Goal: Task Accomplishment & Management: Manage account settings

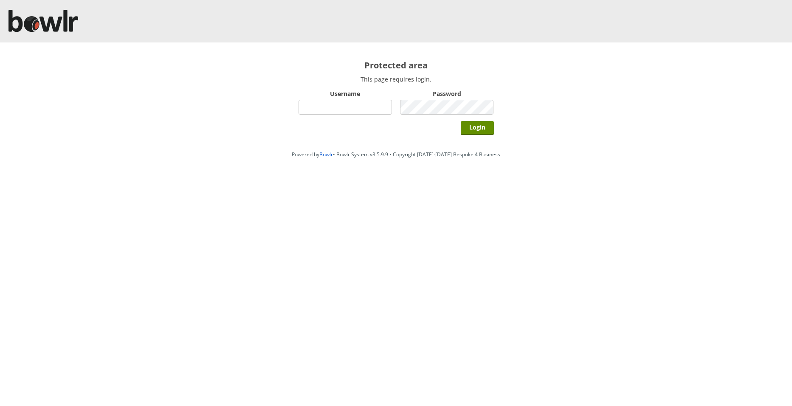
click at [335, 106] on input "Username" at bounding box center [346, 107] width 94 height 15
type input "hornseaindoorbowlsclub"
click at [482, 125] on input "Login" at bounding box center [477, 128] width 33 height 14
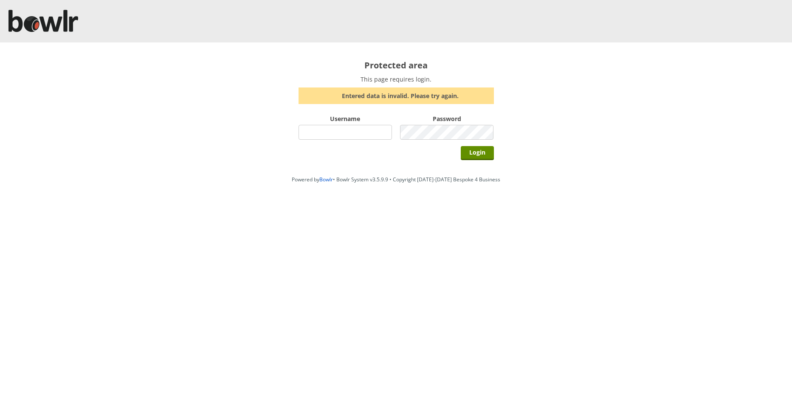
click at [322, 130] on input "Username" at bounding box center [346, 132] width 94 height 15
type input "hornseaindoorbowlsclub"
click at [478, 156] on input "Login" at bounding box center [477, 153] width 33 height 14
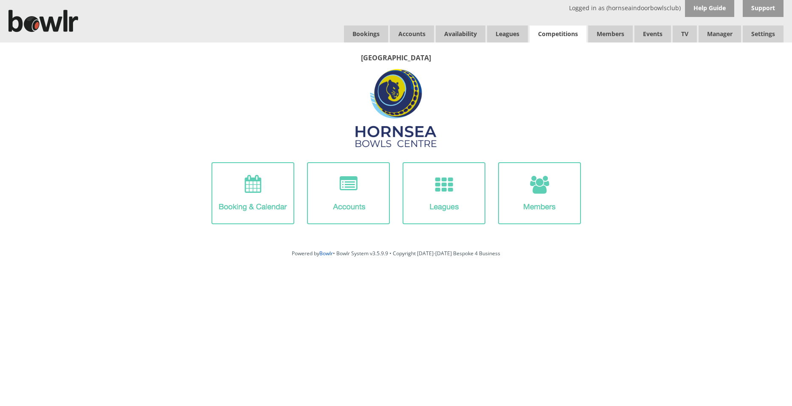
click at [560, 30] on link "Competitions" at bounding box center [558, 33] width 57 height 17
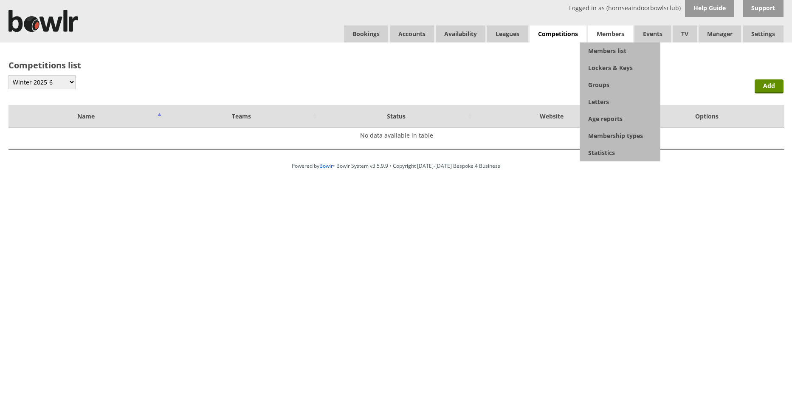
click at [607, 36] on span "Members" at bounding box center [610, 33] width 45 height 17
click at [605, 48] on link "Members list" at bounding box center [620, 50] width 81 height 17
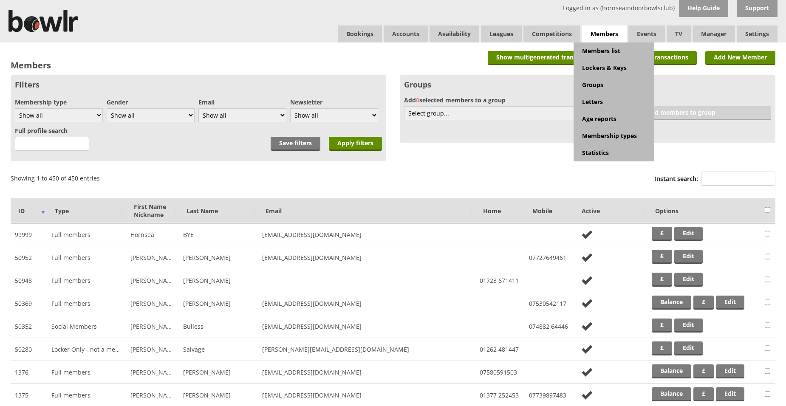
click at [611, 35] on span "Members" at bounding box center [604, 33] width 45 height 17
click at [596, 103] on link "Letters" at bounding box center [614, 101] width 81 height 17
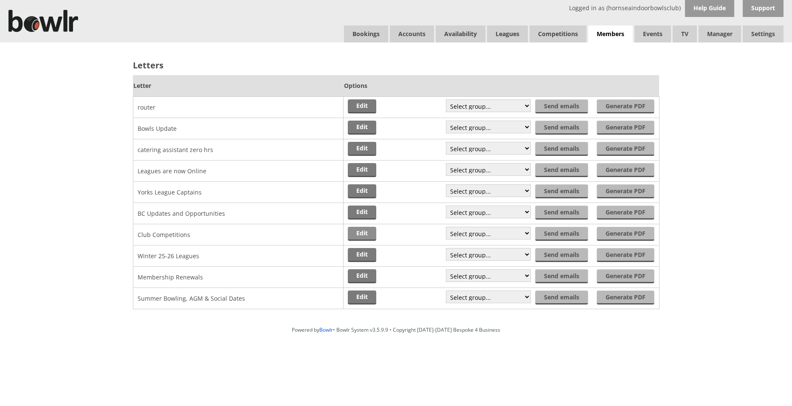
click at [374, 233] on link "Edit" at bounding box center [362, 234] width 28 height 14
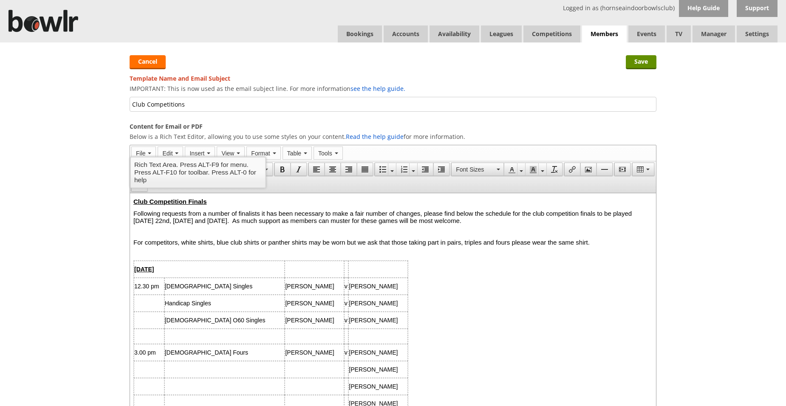
drag, startPoint x: 653, startPoint y: 213, endPoint x: 772, endPoint y: 362, distance: 191.1
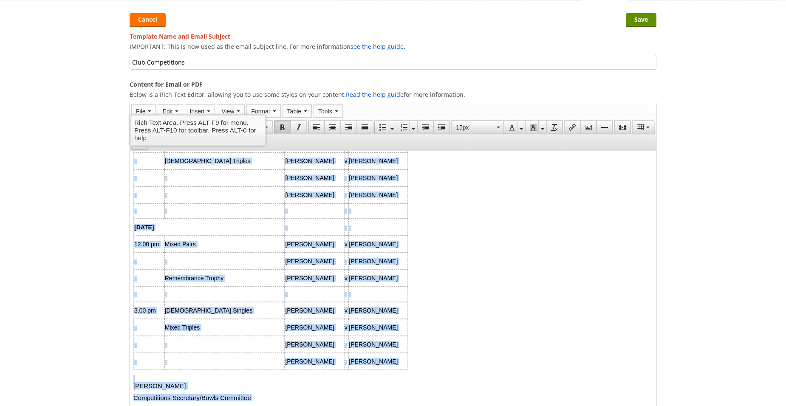
scroll to position [127, 0]
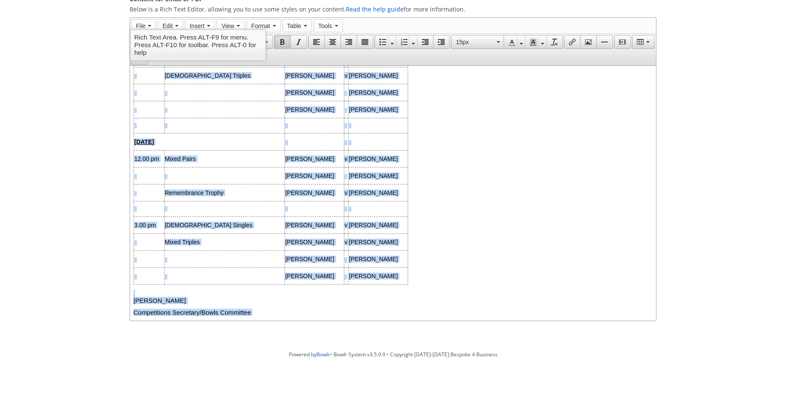
drag, startPoint x: 133, startPoint y: 74, endPoint x: 490, endPoint y: 419, distance: 496.1
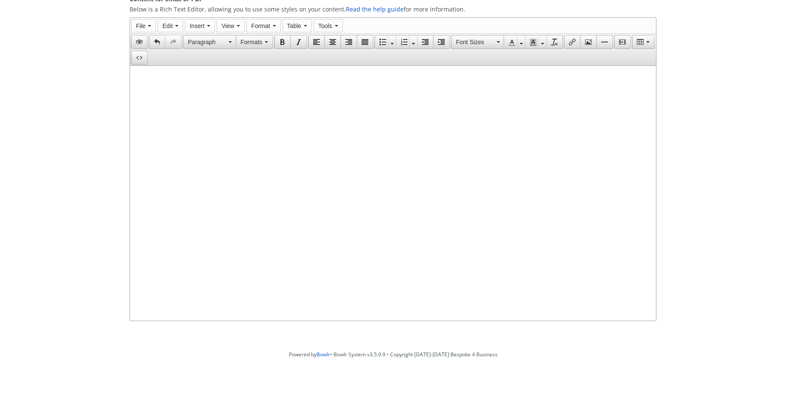
scroll to position [0, 0]
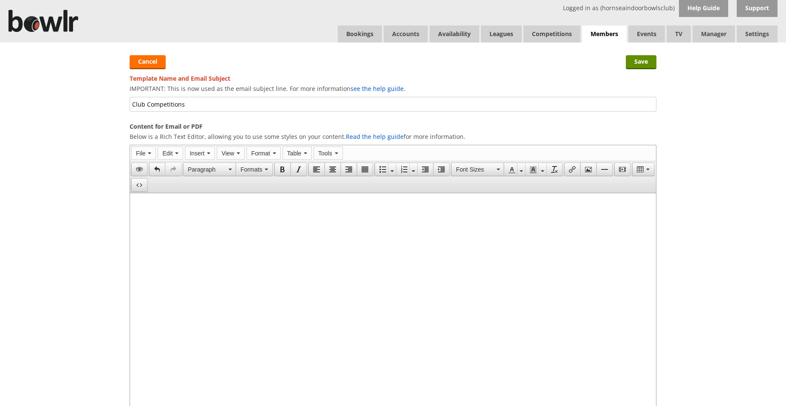
click at [181, 105] on input "Club Competitions" at bounding box center [393, 104] width 527 height 15
click at [183, 105] on input "Club Competitions" at bounding box center [393, 104] width 527 height 15
type input "Club Competitions 25-26"
click at [644, 65] on input "Save" at bounding box center [641, 62] width 31 height 14
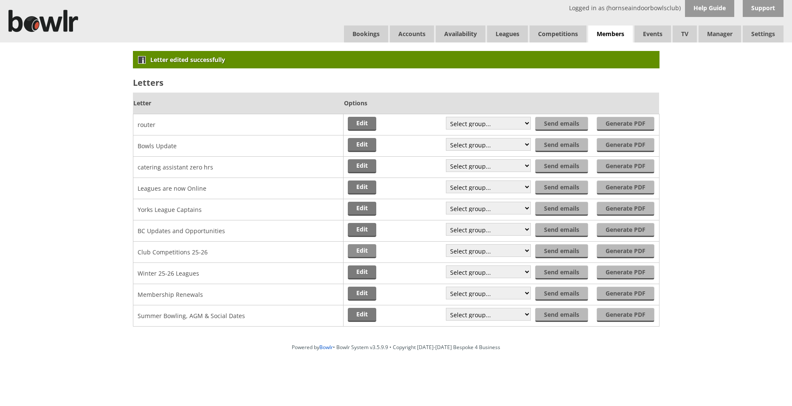
click at [356, 251] on link "Edit" at bounding box center [362, 251] width 28 height 14
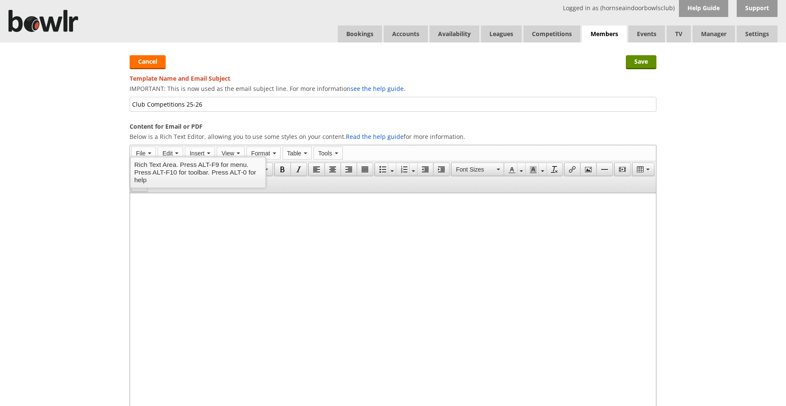
click at [152, 208] on html at bounding box center [393, 200] width 526 height 14
click at [150, 208] on html at bounding box center [393, 200] width 526 height 14
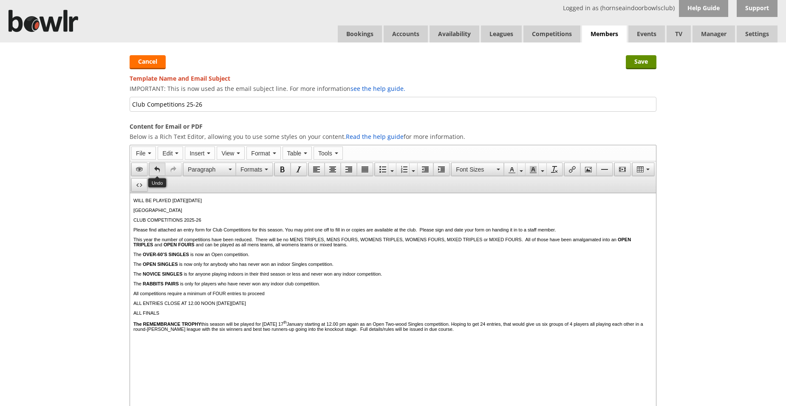
click at [158, 170] on icon "Undo" at bounding box center [157, 169] width 7 height 7
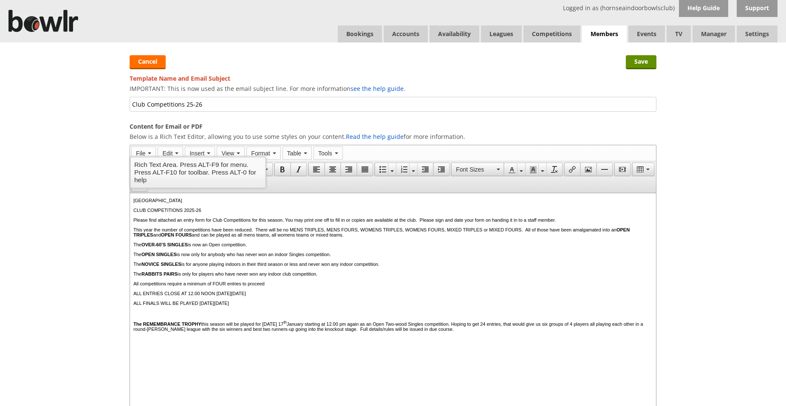
click at [134, 204] on body "HORNSEA BOWLS CENTRE CLUB COMPETITIONS 2025-26 Please find attached an entry fo…" at bounding box center [392, 274] width 519 height 153
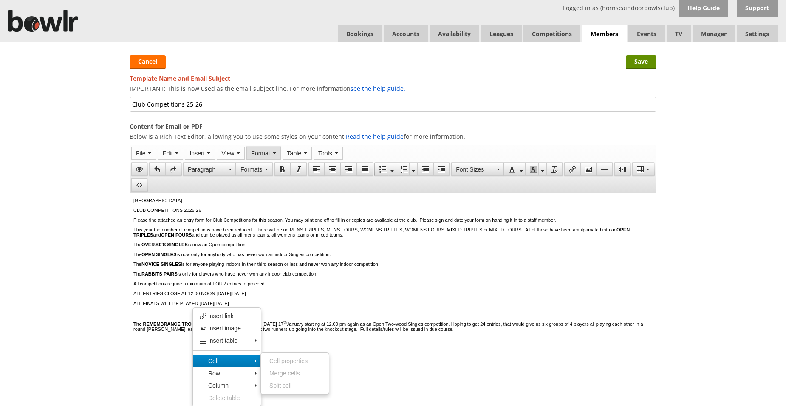
click at [277, 153] on button "Format" at bounding box center [263, 153] width 34 height 13
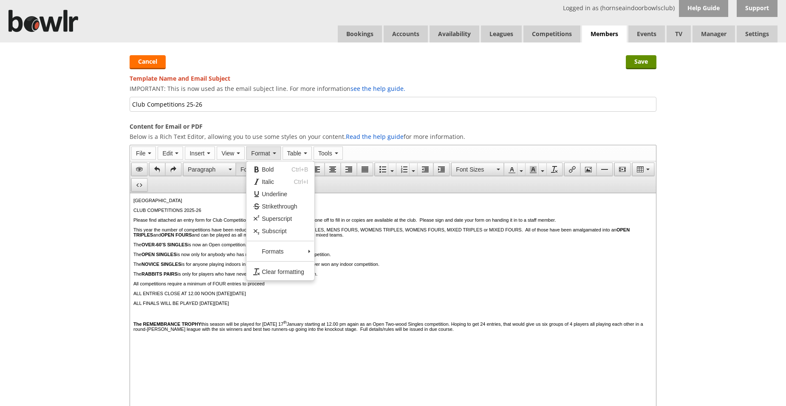
click at [243, 170] on span "Formats" at bounding box center [251, 169] width 22 height 7
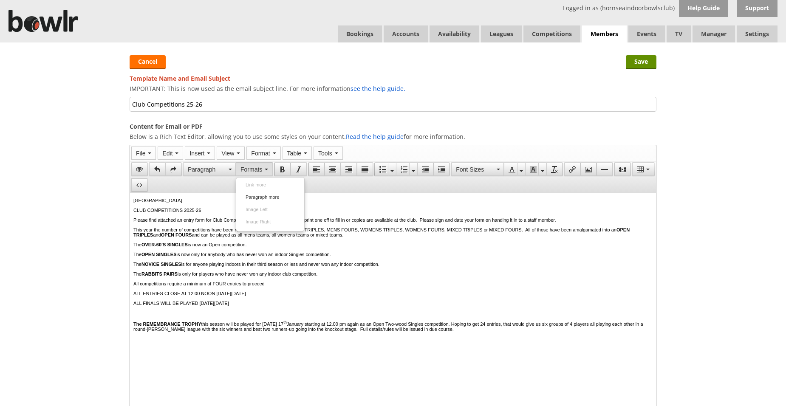
click at [264, 169] on button "Formats" at bounding box center [254, 169] width 37 height 13
click at [268, 169] on icon "button" at bounding box center [266, 170] width 3 height 2
click at [275, 153] on icon "button" at bounding box center [274, 154] width 3 height 2
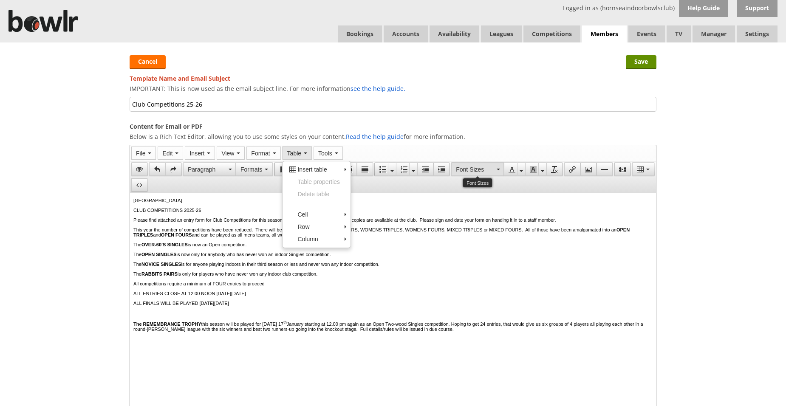
click at [499, 171] on button "Font Sizes" at bounding box center [477, 169] width 53 height 13
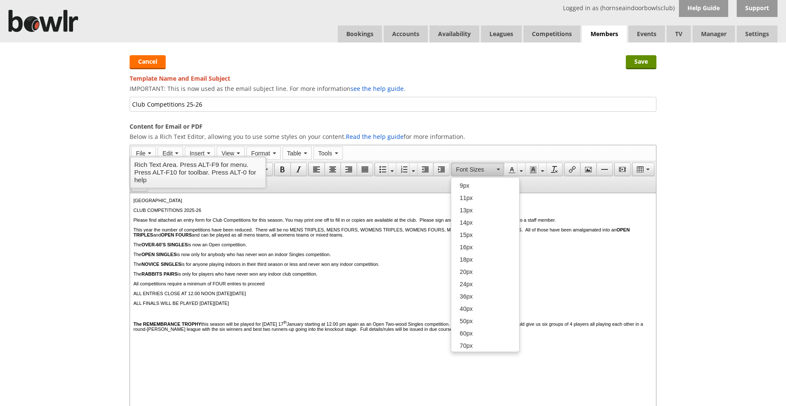
click at [133, 202] on p "[GEOGRAPHIC_DATA]" at bounding box center [392, 200] width 519 height 5
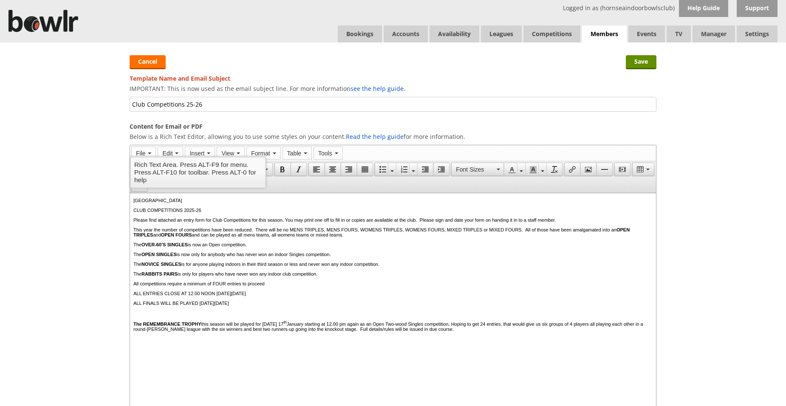
click at [134, 201] on p "[GEOGRAPHIC_DATA]" at bounding box center [392, 200] width 519 height 5
click at [134, 202] on p "[GEOGRAPHIC_DATA]" at bounding box center [392, 200] width 519 height 5
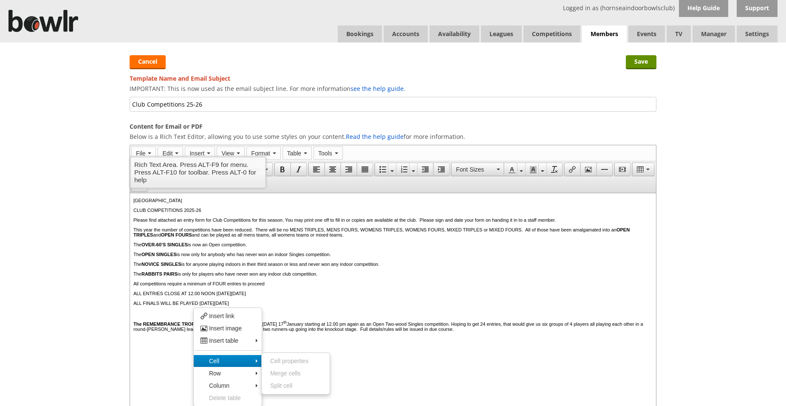
click at [173, 356] on html "HORNSEA BOWLS CENTRE CLUB COMPETITIONS 2025-26 Please find attached an entry fo…" at bounding box center [393, 274] width 526 height 163
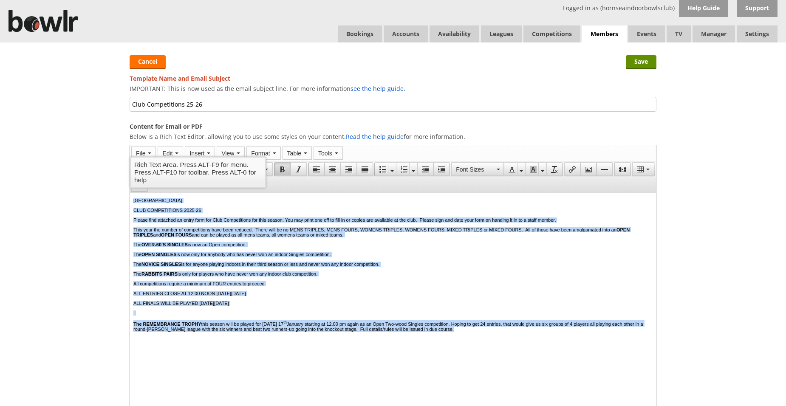
drag, startPoint x: 133, startPoint y: 202, endPoint x: 141, endPoint y: 347, distance: 144.6
click at [141, 347] on body "HORNSEA BOWLS CENTRE CLUB COMPETITIONS 2025-26 Please find attached an entry fo…" at bounding box center [392, 274] width 519 height 153
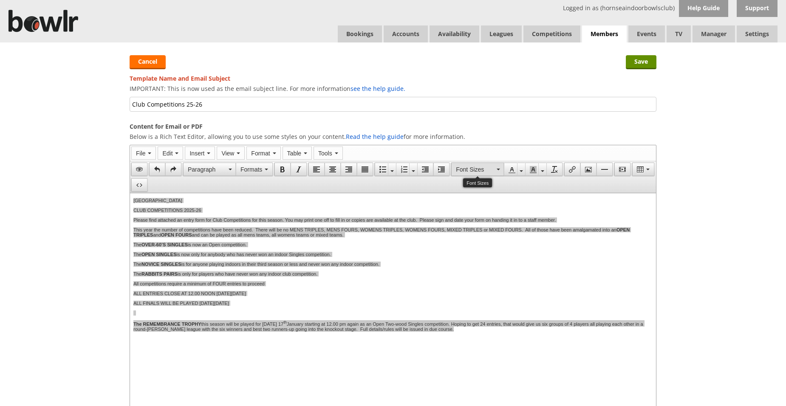
click at [498, 170] on icon "Font Sizes" at bounding box center [498, 170] width 3 height 2
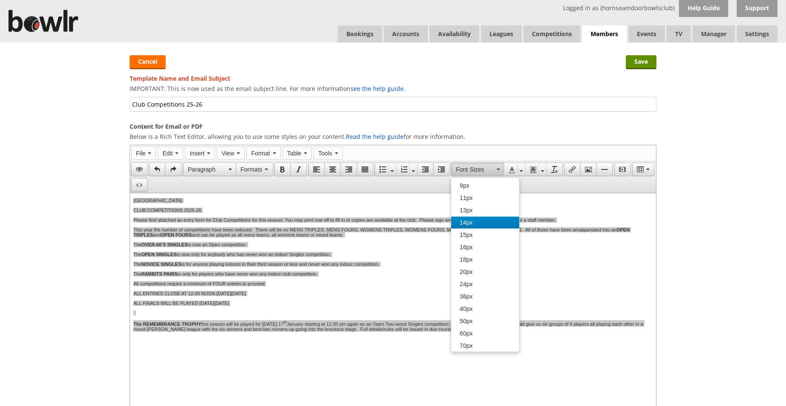
click at [469, 223] on span "14px" at bounding box center [466, 222] width 13 height 7
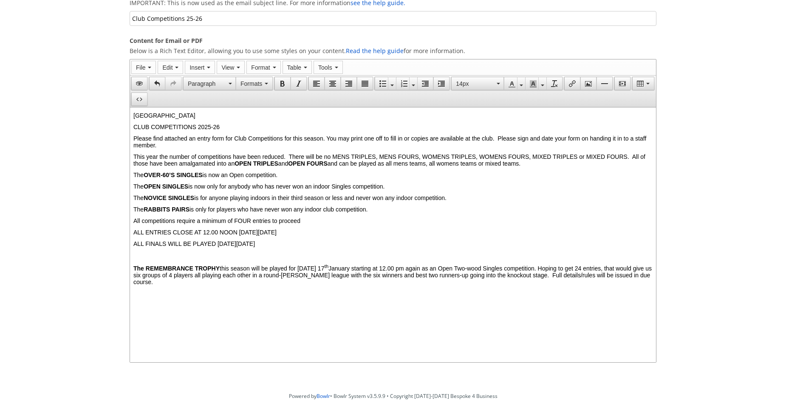
scroll to position [85, 0]
click at [208, 71] on button "Insert" at bounding box center [200, 68] width 30 height 13
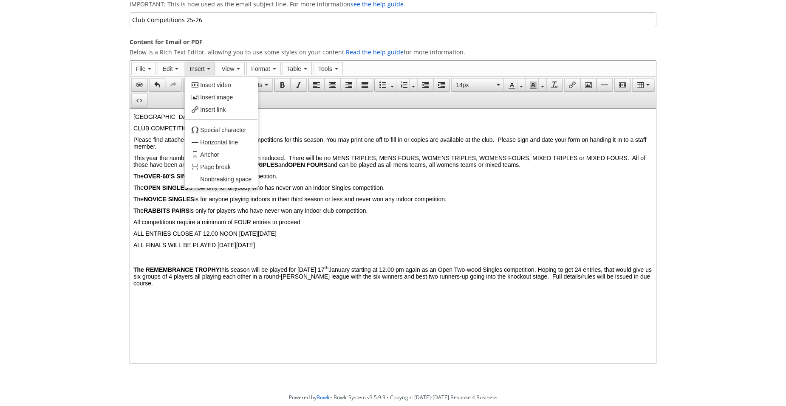
scroll to position [0, 0]
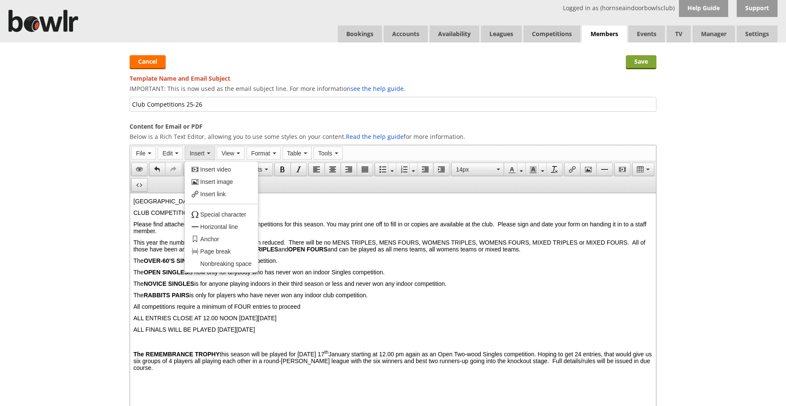
drag, startPoint x: 788, startPoint y: 54, endPoint x: 637, endPoint y: 62, distance: 151.5
click at [637, 62] on input "Save" at bounding box center [641, 62] width 31 height 14
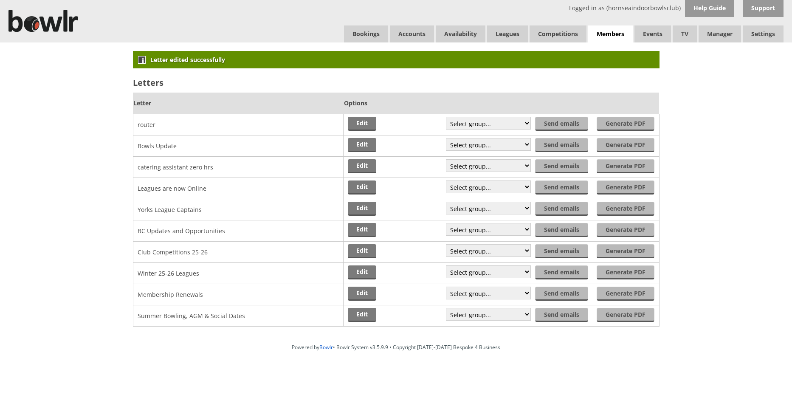
click at [789, 133] on div "Letter edited successfully Letters Letter Options router Edit Generate PDF Send…" at bounding box center [396, 190] width 792 height 297
click at [310, 367] on div "Powered by Bowlr • Bowlr System v3.5.9.9 • Copyright 2014-2025 Bespoke 4 Busine…" at bounding box center [396, 368] width 792 height 59
click at [656, 347] on div "Powered by Bowlr • Bowlr System v3.5.9.9 • Copyright 2014-2025 Bespoke 4 Busine…" at bounding box center [396, 347] width 792 height 7
click at [365, 252] on link "Edit" at bounding box center [362, 251] width 28 height 14
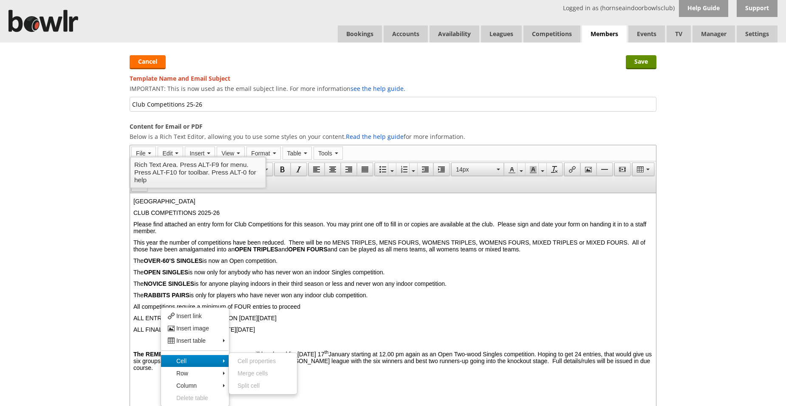
click at [600, 286] on p "The NOVICE SINGLES is for anyone playing indoors in their third season or less …" at bounding box center [392, 283] width 519 height 7
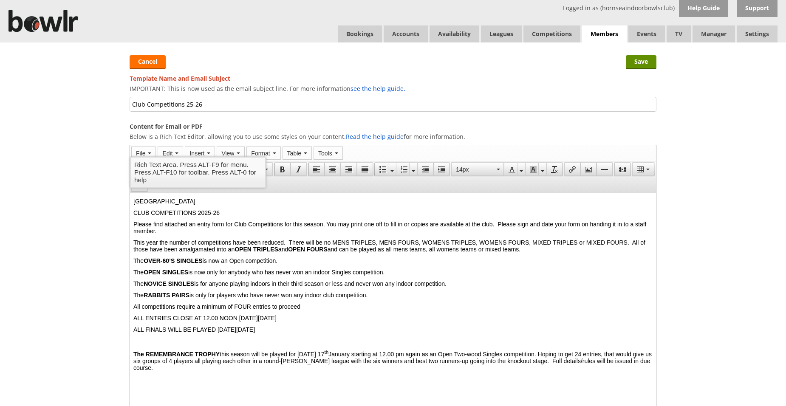
click at [273, 321] on span "ALL ENTRIES CLOSE AT 12.00 NOON [DATE][DATE]" at bounding box center [204, 318] width 143 height 7
click at [373, 215] on p "CLUB COMPETITIONS 2025-26" at bounding box center [392, 212] width 519 height 7
click at [318, 333] on p "ALL FINALS WILL BE PLAYED [DATE][DATE]" at bounding box center [392, 329] width 519 height 7
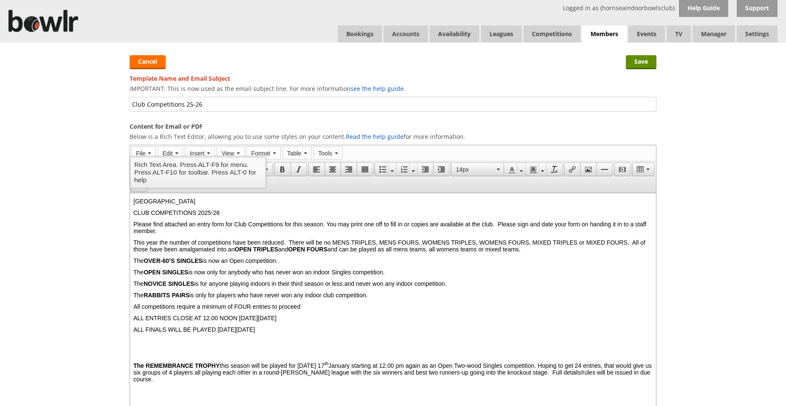
click at [152, 352] on body "HORNSEA BOWLS CENTRE CLUB COMPETITIONS 2025-26 Please find attached an entry fo…" at bounding box center [392, 301] width 519 height 206
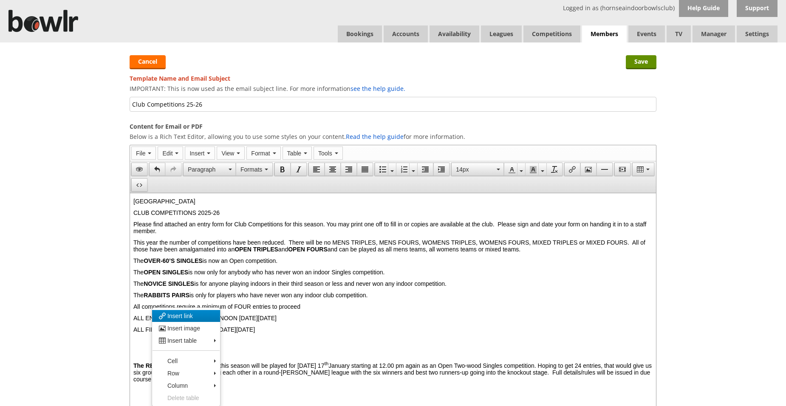
click at [179, 318] on span "Insert link" at bounding box center [179, 316] width 25 height 7
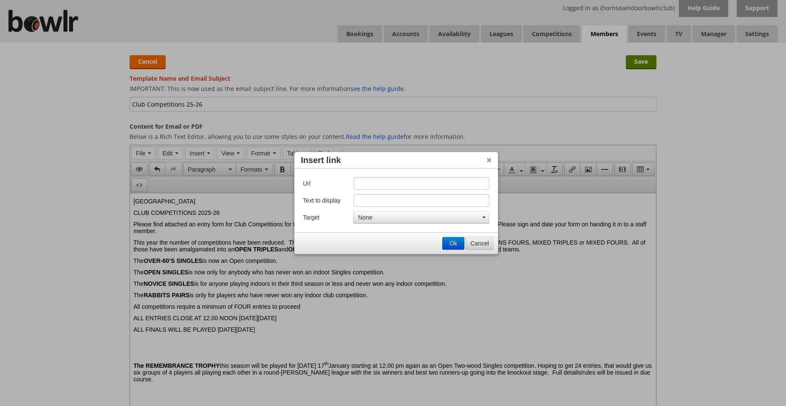
click at [484, 242] on button "Cancel" at bounding box center [479, 244] width 27 height 12
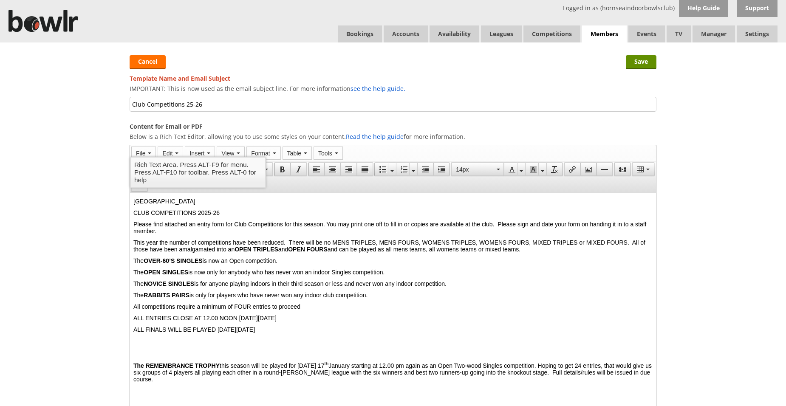
click at [143, 356] on p at bounding box center [392, 352] width 519 height 7
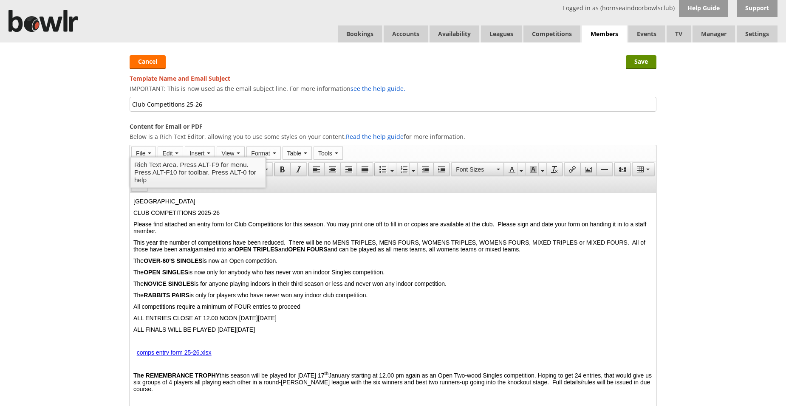
click at [137, 345] on p at bounding box center [392, 341] width 519 height 7
click at [133, 202] on span "HORNSEA BOWLS CENTRE" at bounding box center [164, 201] width 62 height 7
click at [645, 63] on input "Save" at bounding box center [641, 62] width 31 height 14
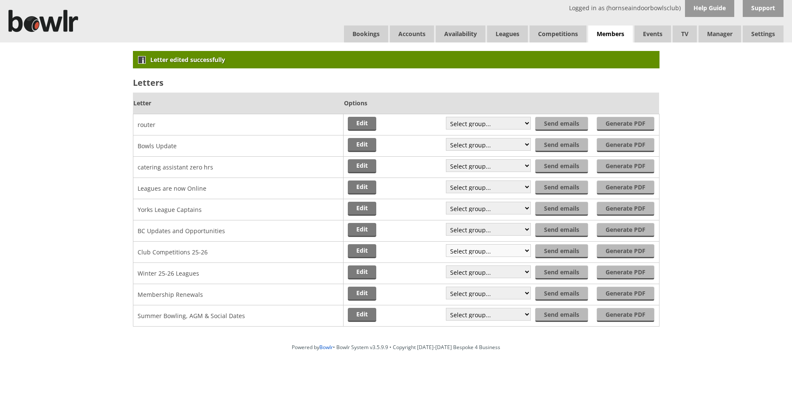
click at [526, 252] on select "Select group... Saved filter - Everyone Saved filter - Pending Saved filter - 6…" at bounding box center [488, 250] width 85 height 13
click at [768, 269] on div "Letter edited successfully Letters Letter Options router Edit Generate PDF Send…" at bounding box center [396, 190] width 792 height 297
click at [787, 72] on div "Letter edited successfully Letters Letter Options router Edit Generate PDF Send…" at bounding box center [396, 190] width 792 height 297
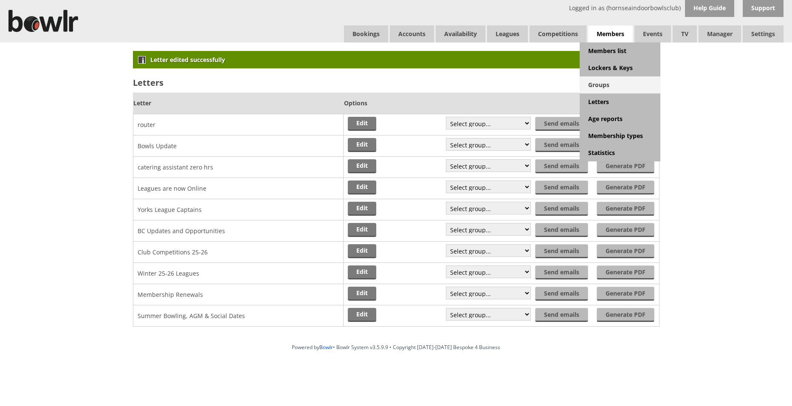
click at [599, 88] on link "Groups" at bounding box center [620, 84] width 81 height 17
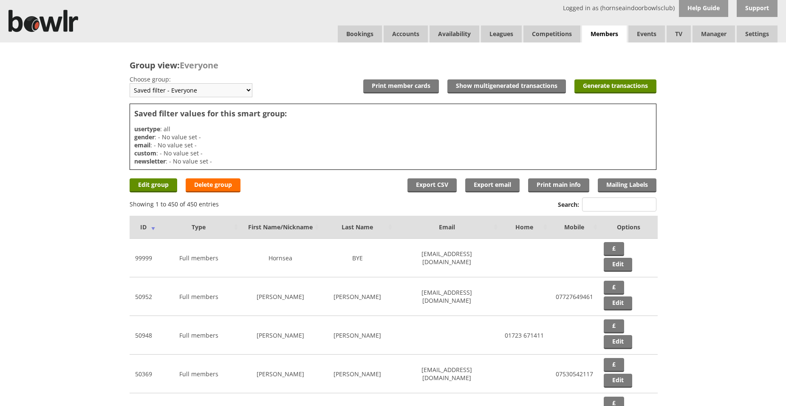
click at [249, 91] on select "Saved filter - Everyone Saved filter - Pending Saved filter - 6 Saved filter - …" at bounding box center [191, 90] width 123 height 14
select select "24"
click at [130, 83] on select "Saved filter - Everyone Saved filter - Pending Saved filter - 6 Saved filter - …" at bounding box center [191, 90] width 123 height 14
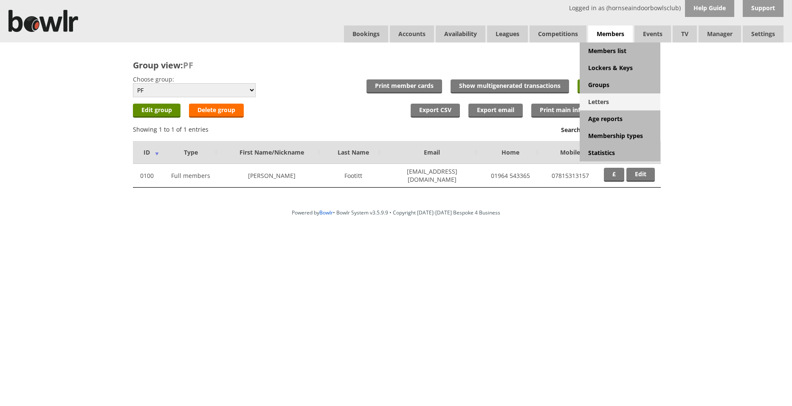
click at [601, 99] on link "Letters" at bounding box center [620, 101] width 81 height 17
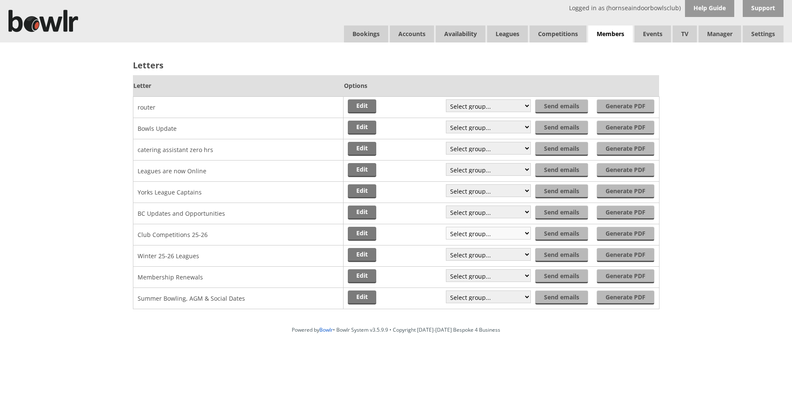
click at [526, 235] on select "Select group... Saved filter - Everyone Saved filter - Pending Saved filter - 6…" at bounding box center [488, 233] width 85 height 13
select select "24"
click at [447, 227] on select "Select group... Saved filter - Everyone Saved filter - Pending Saved filter - 6…" at bounding box center [488, 233] width 85 height 13
click at [562, 232] on input "Send emails" at bounding box center [563, 234] width 52 height 14
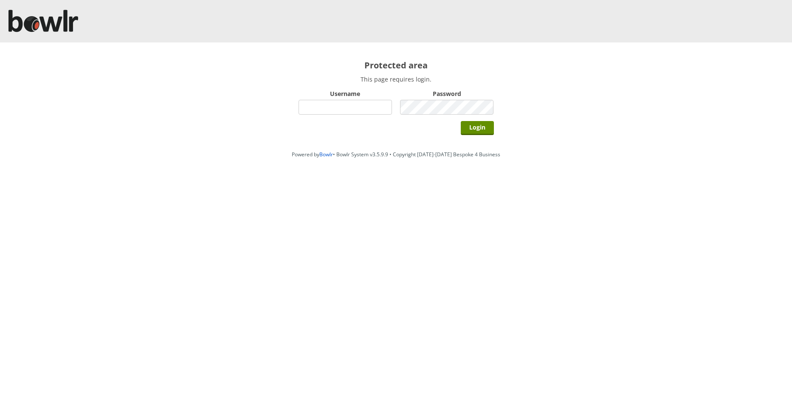
click at [315, 106] on input "Username" at bounding box center [346, 107] width 94 height 15
type input "hornseaindoorbowlsclub"
click at [472, 128] on input "Login" at bounding box center [477, 128] width 33 height 14
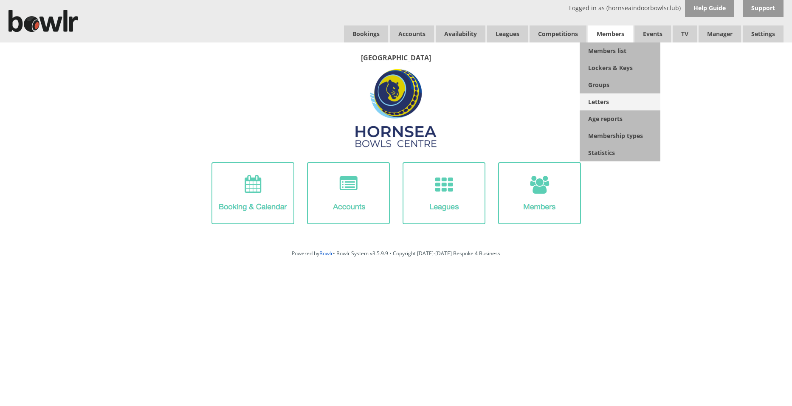
click at [612, 103] on link "Letters" at bounding box center [620, 101] width 81 height 17
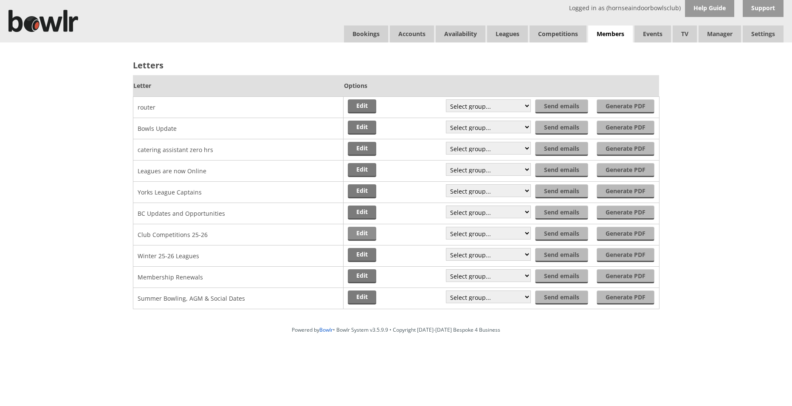
click at [366, 234] on link "Edit" at bounding box center [362, 234] width 28 height 14
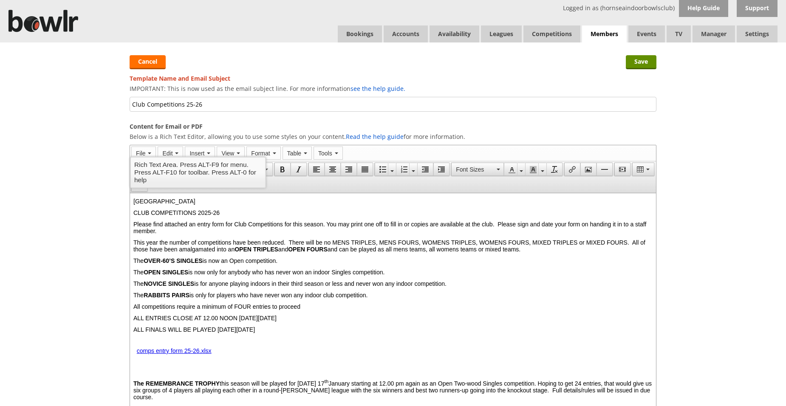
click at [135, 350] on body "HORNSEA BOWLS CENTRE CLUB COMPETITIONS 2025-26 Please find attached an entry fo…" at bounding box center [392, 310] width 519 height 224
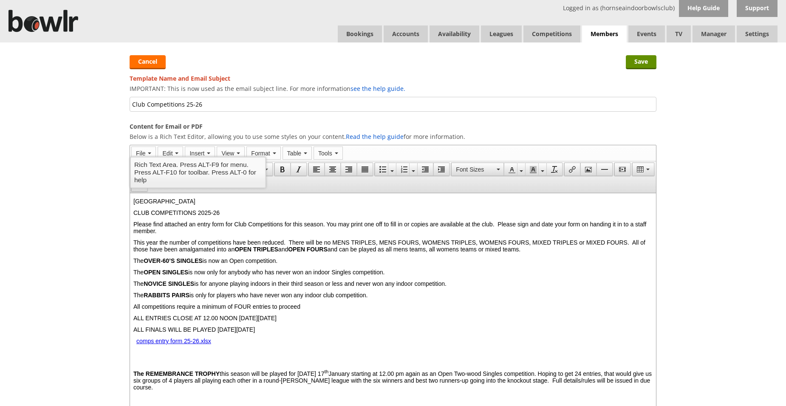
click at [137, 363] on body "HORNSEA BOWLS CENTRE CLUB COMPETITIONS 2025-26 Please find attached an entry fo…" at bounding box center [392, 305] width 519 height 214
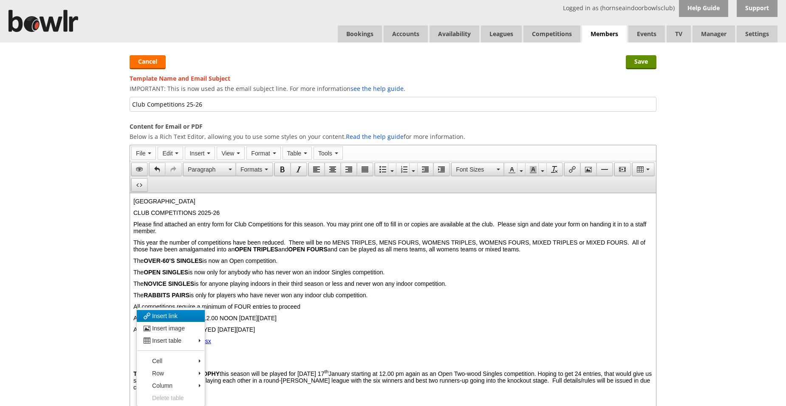
click at [161, 318] on span "Insert link" at bounding box center [164, 316] width 25 height 7
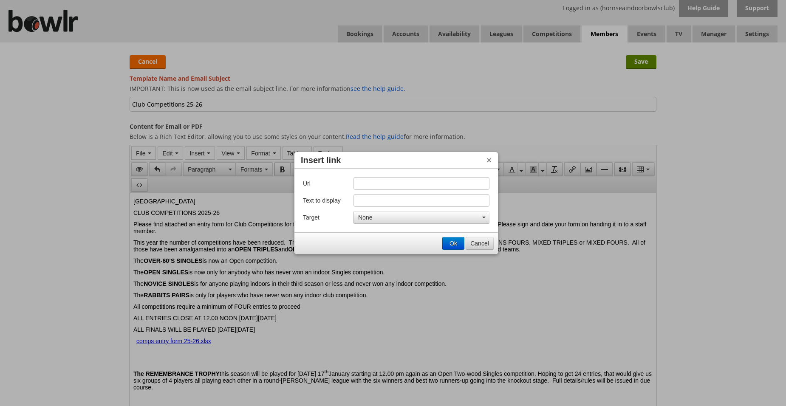
click at [475, 242] on button "Cancel" at bounding box center [479, 244] width 27 height 12
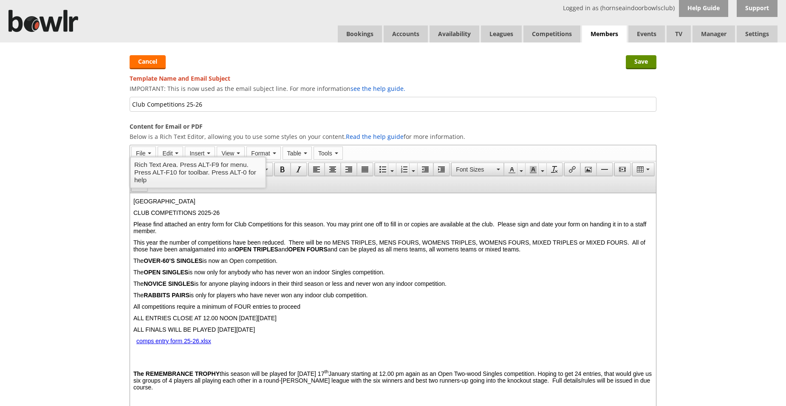
click at [146, 364] on p at bounding box center [392, 361] width 519 height 5
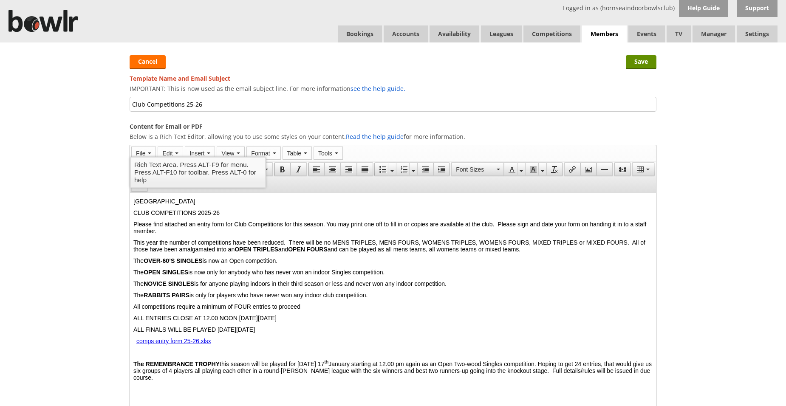
click at [390, 366] on p "The REMEMBRANCE TROPHY this season will be played for on Saturday 17 th January…" at bounding box center [392, 370] width 519 height 22
click at [235, 233] on span "Please find attached an entry form for Club Competitions for this season. You m…" at bounding box center [389, 228] width 513 height 14
click at [174, 232] on span "Please find attached an entry form for Club Competitions for this season. You m…" at bounding box center [389, 228] width 513 height 14
click at [292, 232] on span "Please find attached an entry form for Club Competitions for this season. You m…" at bounding box center [389, 228] width 513 height 14
drag, startPoint x: 293, startPoint y: 232, endPoint x: 239, endPoint y: 235, distance: 54.0
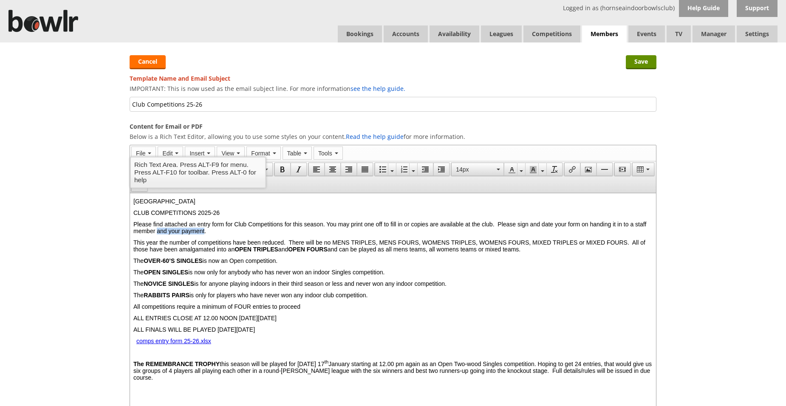
click at [239, 235] on span "Please find attached an entry form for Club Competitions for this season. You m…" at bounding box center [389, 228] width 513 height 14
click at [175, 232] on span "Please find attached an entry form for Club Competitions for this season. You m…" at bounding box center [389, 228] width 513 height 14
click at [235, 233] on span "Please find attached an entry form for Club Competitions for this season. You m…" at bounding box center [386, 228] width 506 height 14
click at [643, 62] on input "Save" at bounding box center [641, 62] width 31 height 14
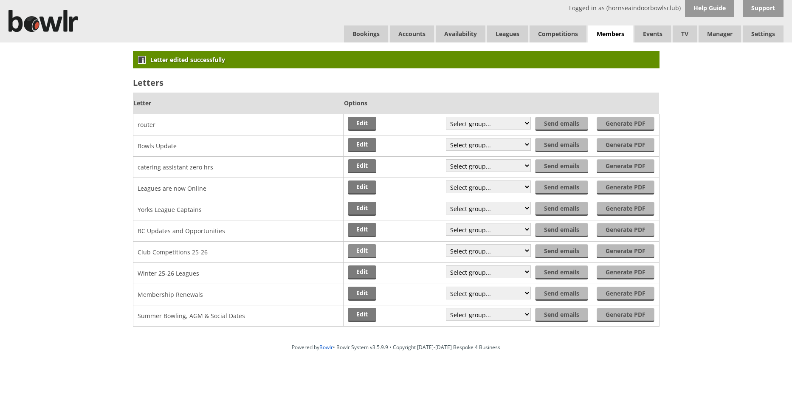
click at [367, 252] on link "Edit" at bounding box center [362, 251] width 28 height 14
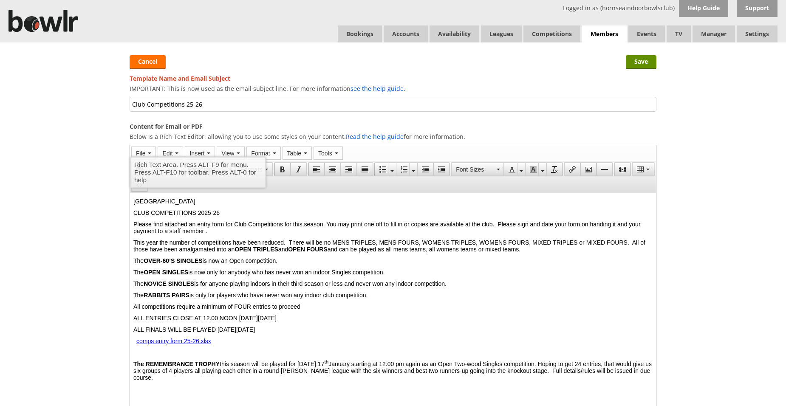
click at [147, 354] on p at bounding box center [392, 351] width 519 height 5
click at [257, 287] on span "The NOVICE SINGLES is for anyone playing indoors in their third season or less …" at bounding box center [289, 283] width 313 height 7
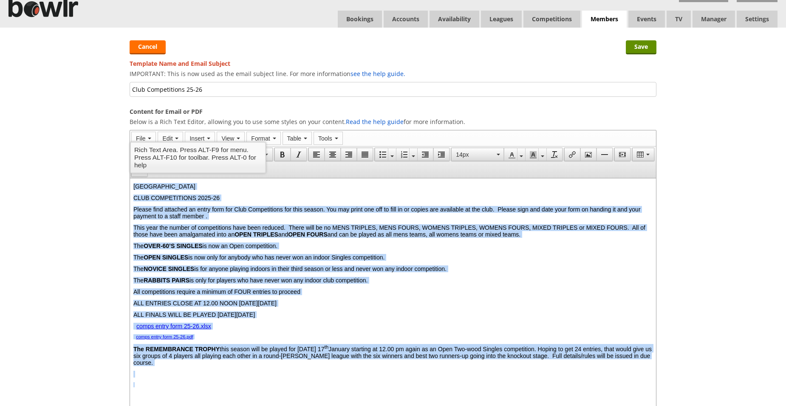
scroll to position [19, 0]
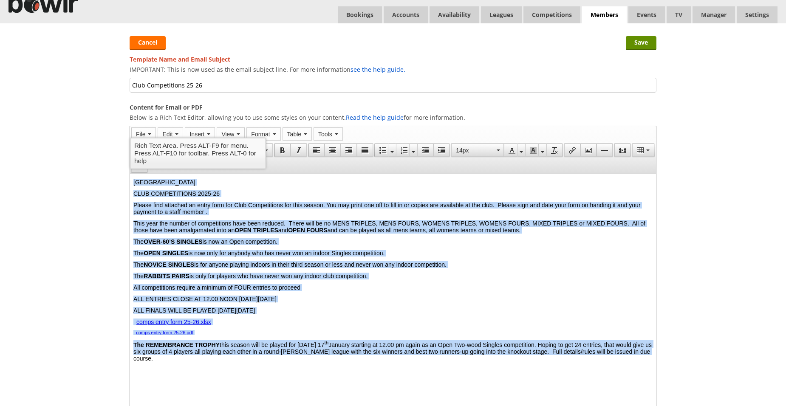
drag, startPoint x: 134, startPoint y: 184, endPoint x: 300, endPoint y: 367, distance: 246.3
click at [300, 367] on body "HORNSEA BOWLS CENTRE CLUB COMPETITIONS 2025-26 Please find attached an entry fo…" at bounding box center [392, 281] width 519 height 204
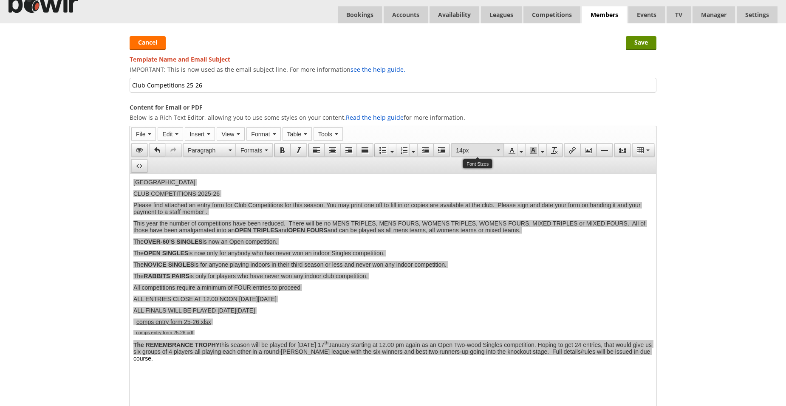
click at [498, 150] on icon "Font Sizes" at bounding box center [498, 151] width 3 height 2
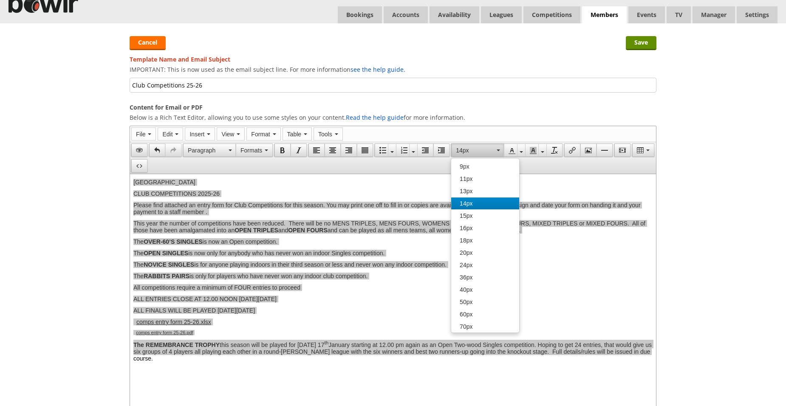
click at [470, 203] on span "14px" at bounding box center [466, 203] width 13 height 7
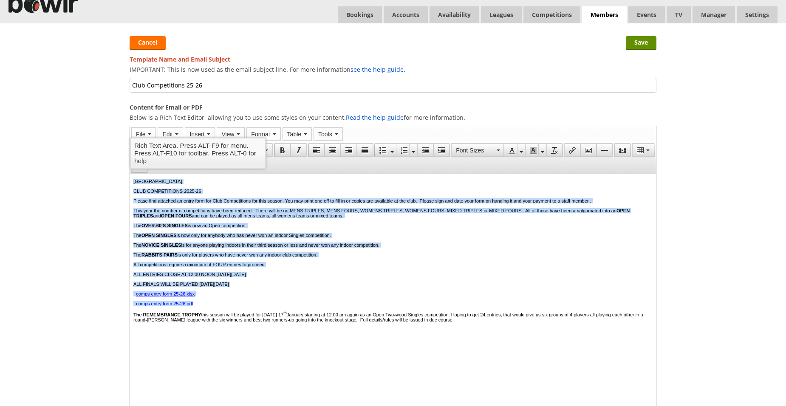
click at [409, 297] on p "comps entry form 25-26.xlsx" at bounding box center [392, 293] width 519 height 5
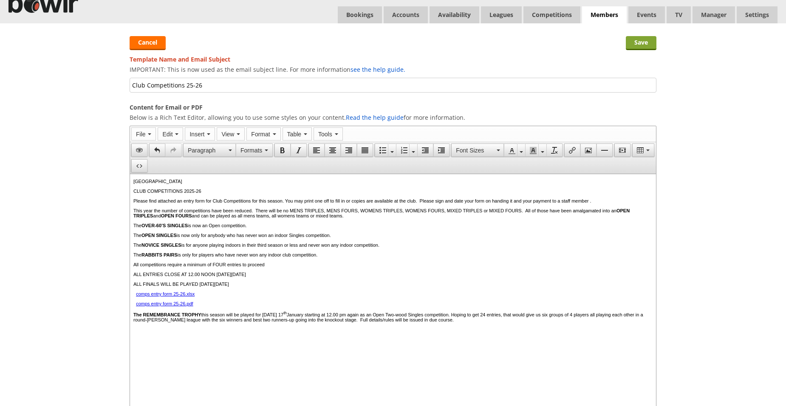
click at [646, 44] on input "Save" at bounding box center [641, 43] width 31 height 14
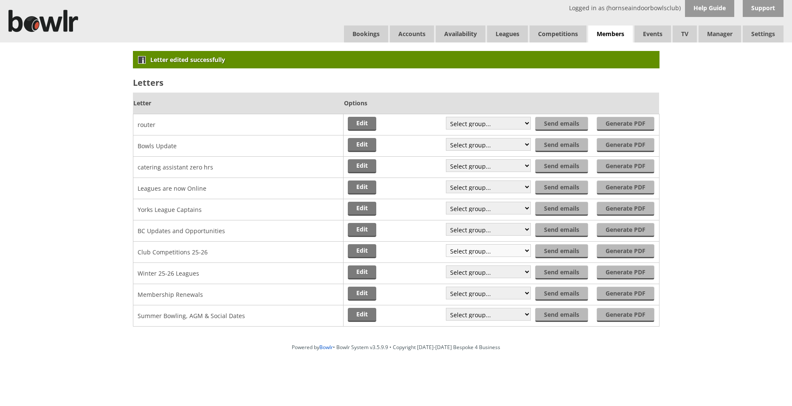
click at [526, 251] on select "Select group... Saved filter - Everyone Saved filter - Pending Saved filter - 6…" at bounding box center [488, 250] width 85 height 13
select select "24"
click at [447, 244] on select "Select group... Saved filter - Everyone Saved filter - Pending Saved filter - 6…" at bounding box center [488, 250] width 85 height 13
click at [572, 256] on input "Send emails" at bounding box center [563, 251] width 52 height 14
click at [359, 31] on link "Bookings" at bounding box center [366, 33] width 44 height 17
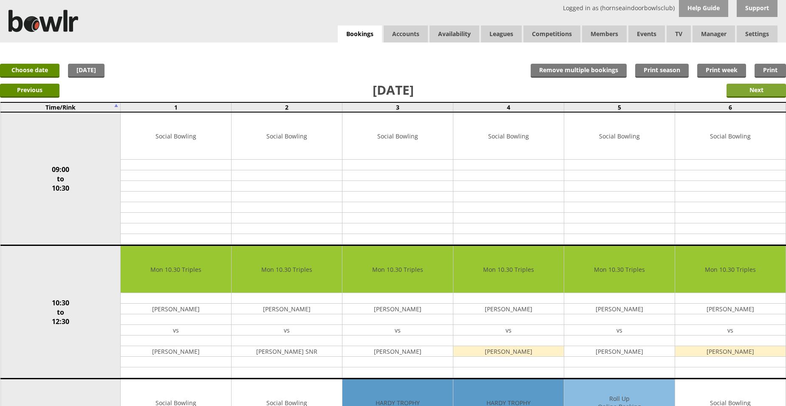
click at [758, 93] on input "Next" at bounding box center [756, 91] width 59 height 14
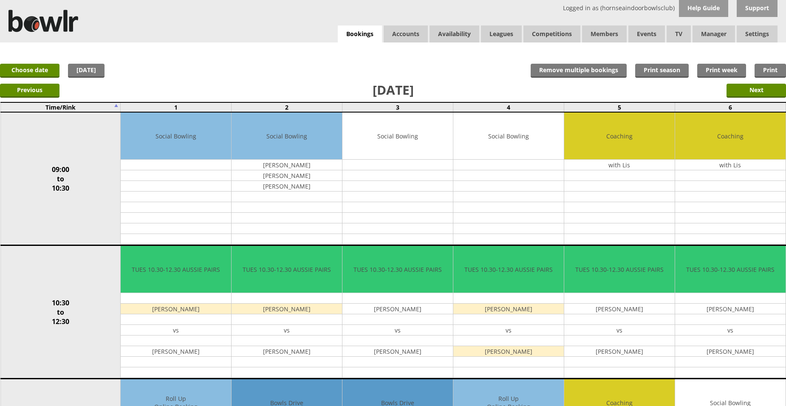
click at [31, 71] on link "Choose date" at bounding box center [29, 71] width 59 height 14
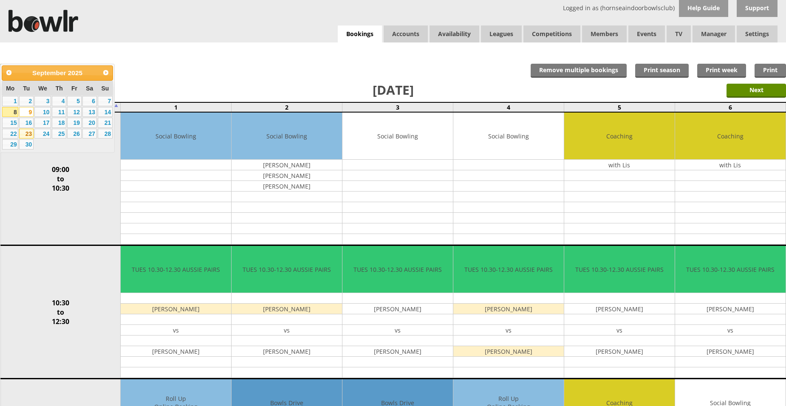
click at [27, 133] on link "23" at bounding box center [26, 134] width 14 height 10
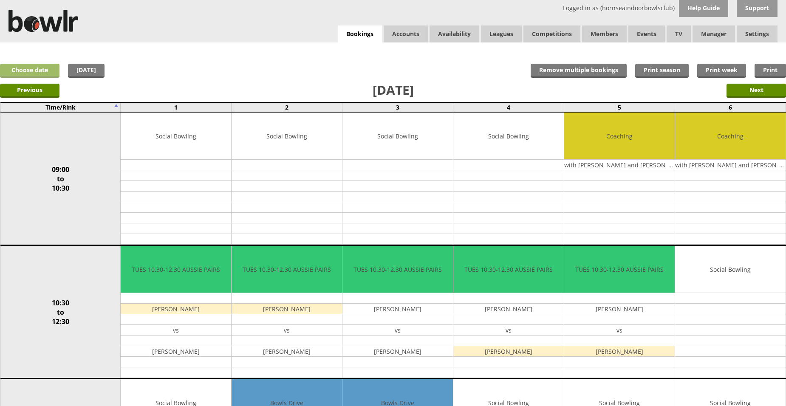
drag, startPoint x: 788, startPoint y: 18, endPoint x: 16, endPoint y: 68, distance: 773.6
click at [16, 68] on link "Choose date" at bounding box center [29, 71] width 59 height 14
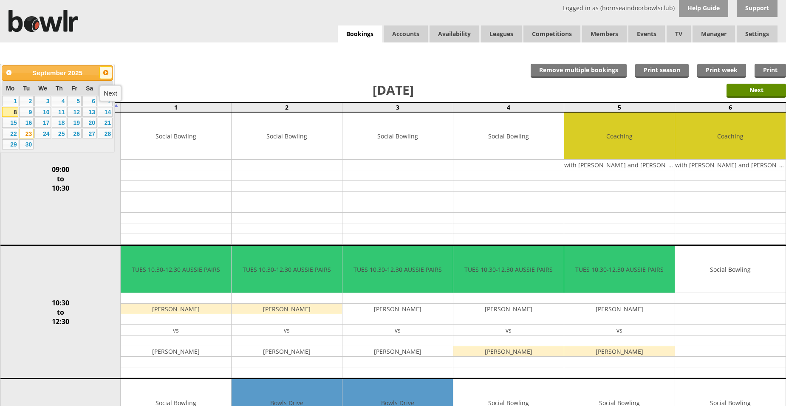
click at [108, 72] on span "Next" at bounding box center [105, 72] width 7 height 7
click at [71, 102] on link "3" at bounding box center [74, 101] width 14 height 10
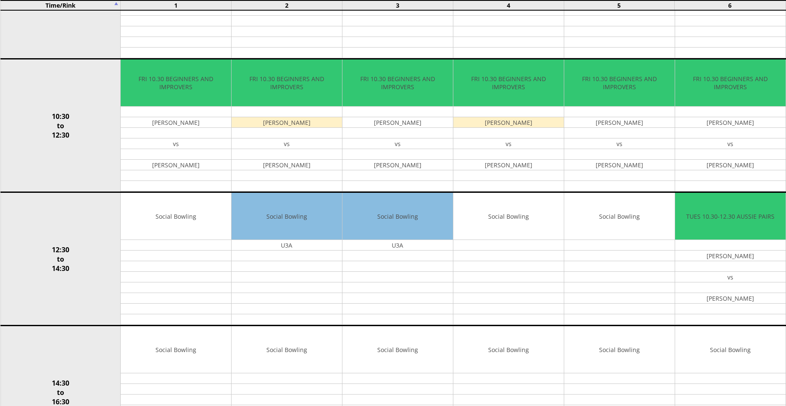
scroll to position [205, 0]
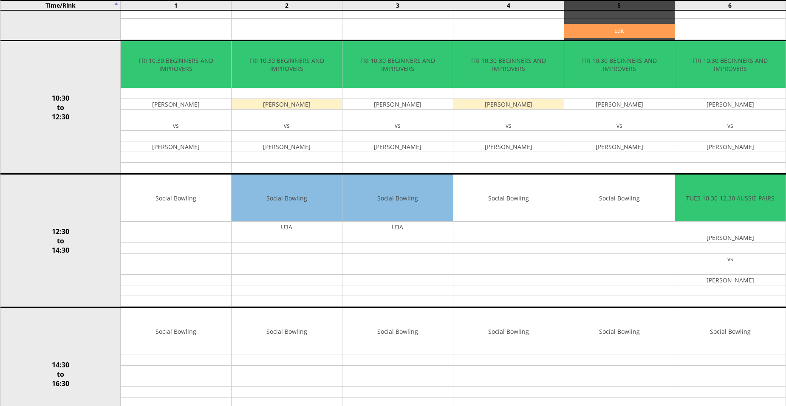
drag, startPoint x: 791, startPoint y: 123, endPoint x: 605, endPoint y: 232, distance: 215.2
click at [605, 232] on tbody "09:00 to 10:30 Social Bowling Edit Social Bowling Edit Social Bowling Edit Edit" at bounding box center [392, 374] width 785 height 934
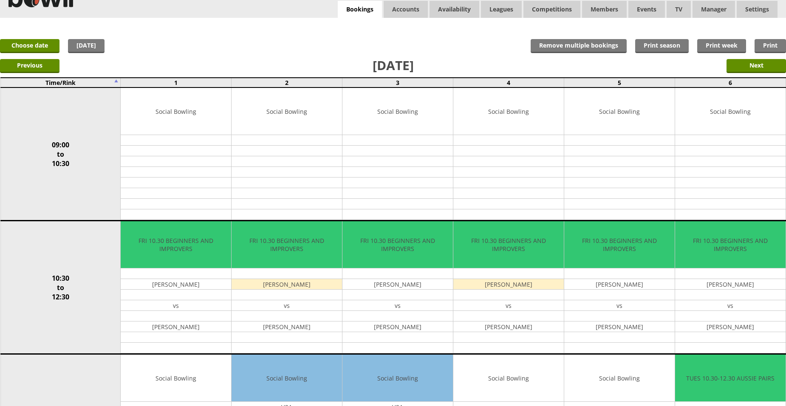
scroll to position [0, 0]
